Goal: Task Accomplishment & Management: Use online tool/utility

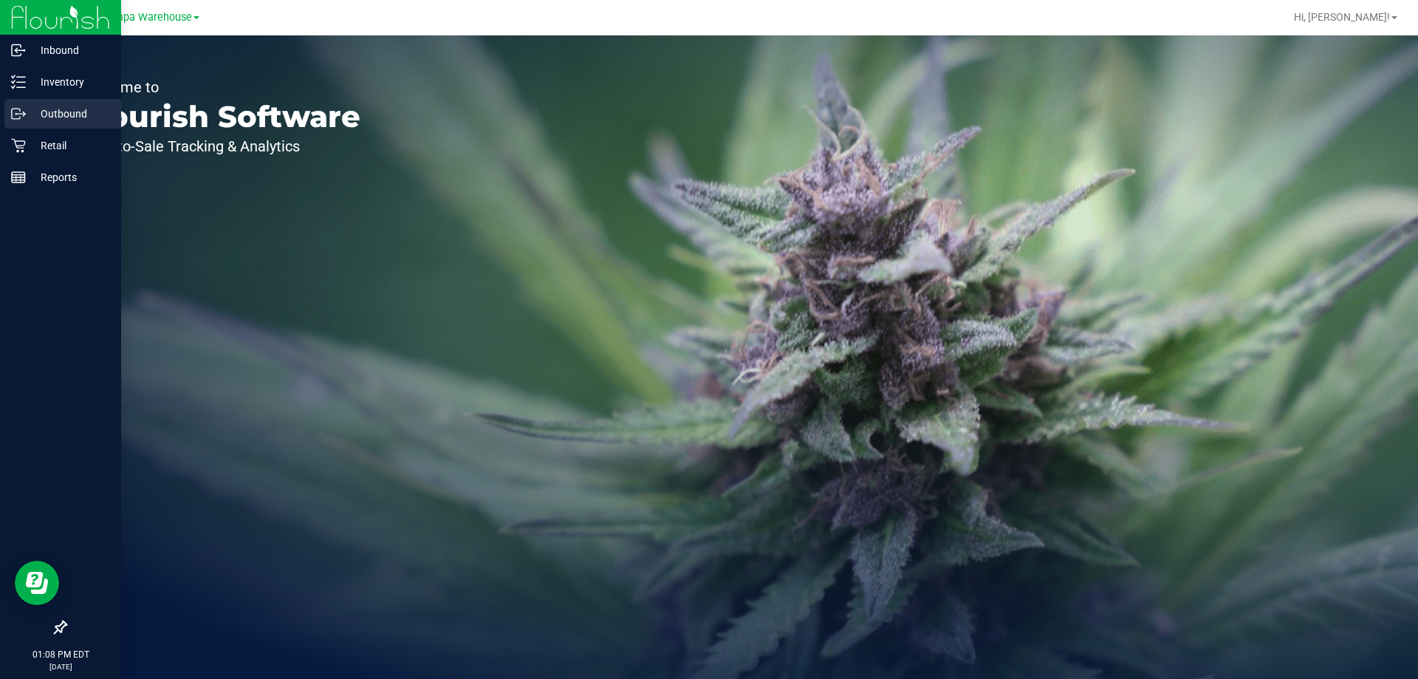
click at [74, 112] on p "Outbound" at bounding box center [70, 114] width 89 height 18
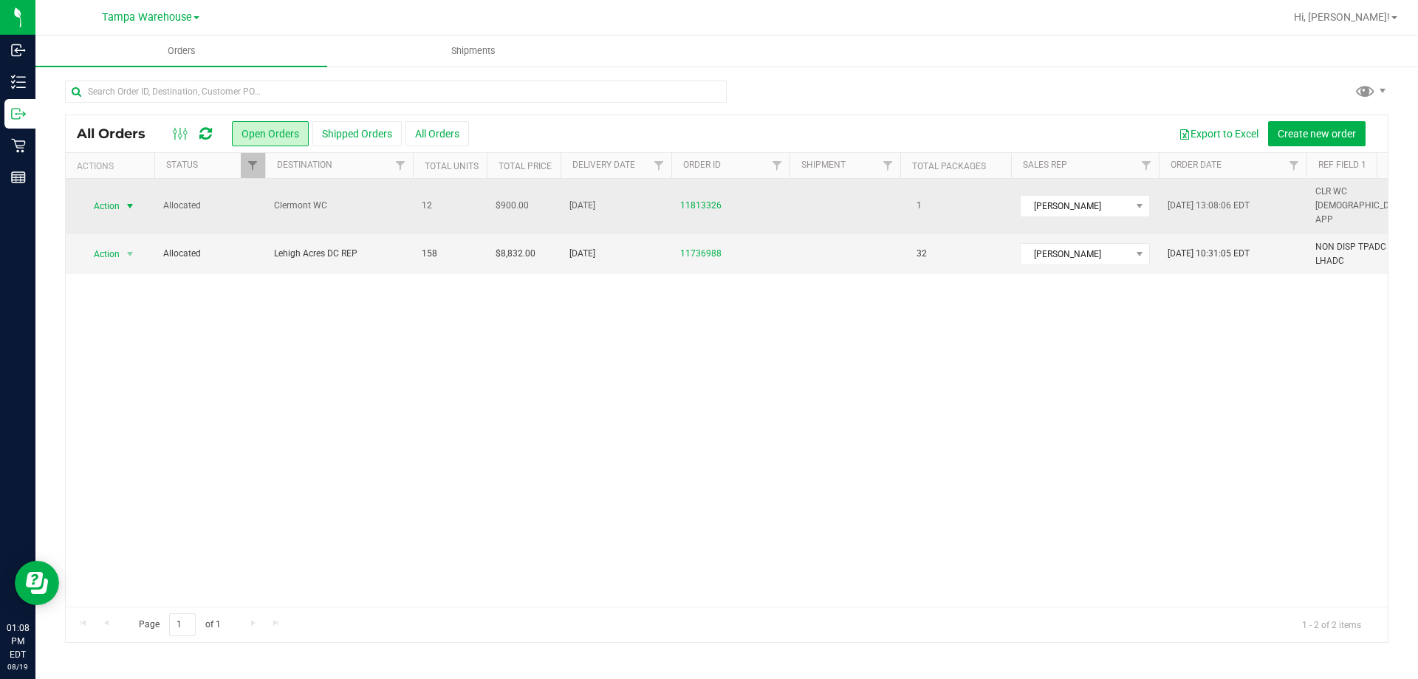
click at [108, 198] on span "Action" at bounding box center [101, 206] width 40 height 21
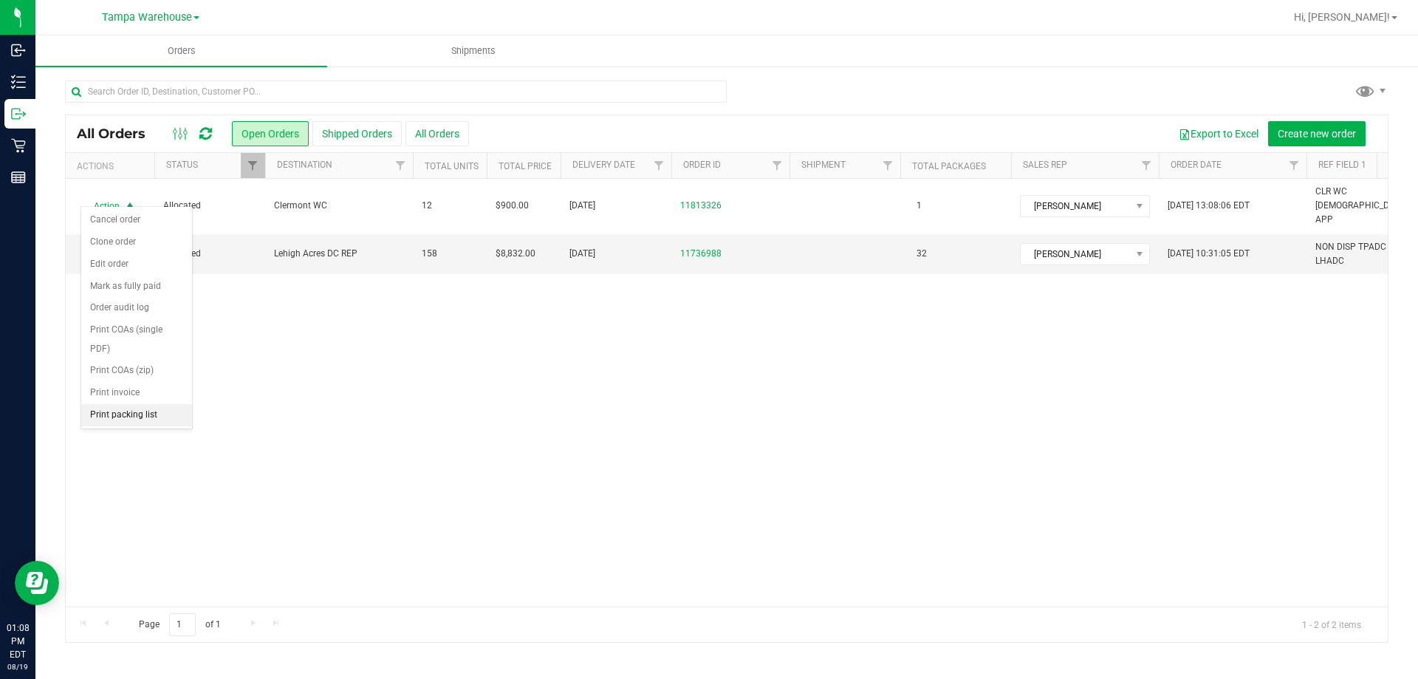
click at [127, 411] on li "Print packing list" at bounding box center [136, 415] width 111 height 22
